Goal: Information Seeking & Learning: Find specific page/section

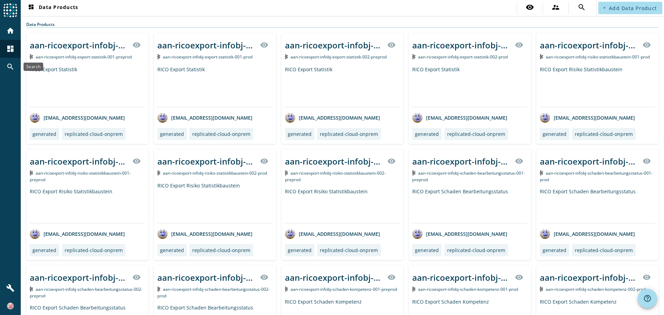
click at [11, 64] on mat-icon "search" at bounding box center [10, 67] width 8 height 8
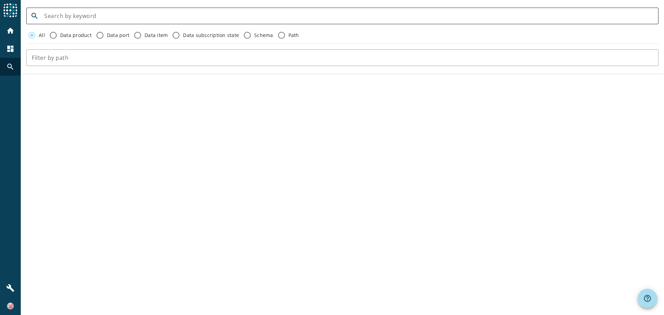
click at [75, 18] on input at bounding box center [348, 16] width 609 height 8
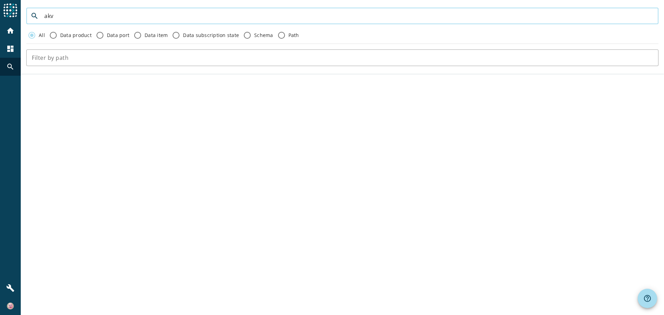
type input "akv"
click at [62, 32] on label "Data product" at bounding box center [75, 35] width 33 height 7
click at [59, 32] on input "Data product" at bounding box center [53, 35] width 11 height 11
radio input "true"
